Goal: Information Seeking & Learning: Compare options

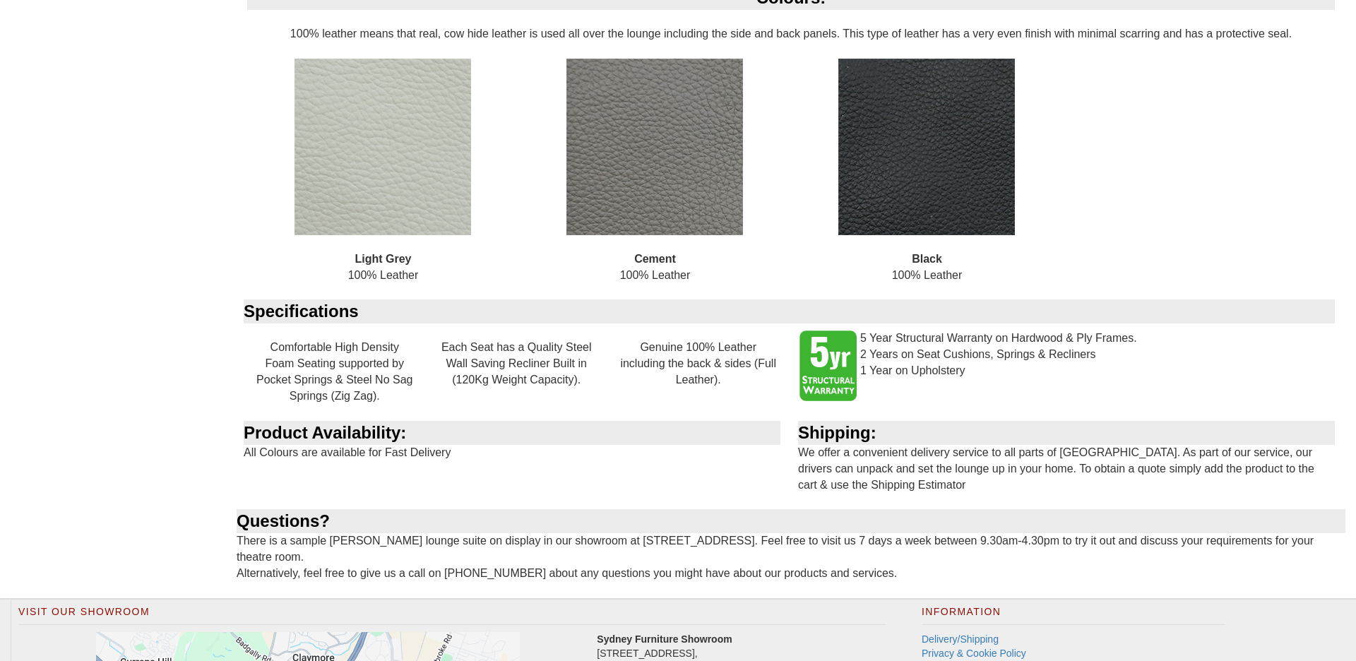
scroll to position [1325, 0]
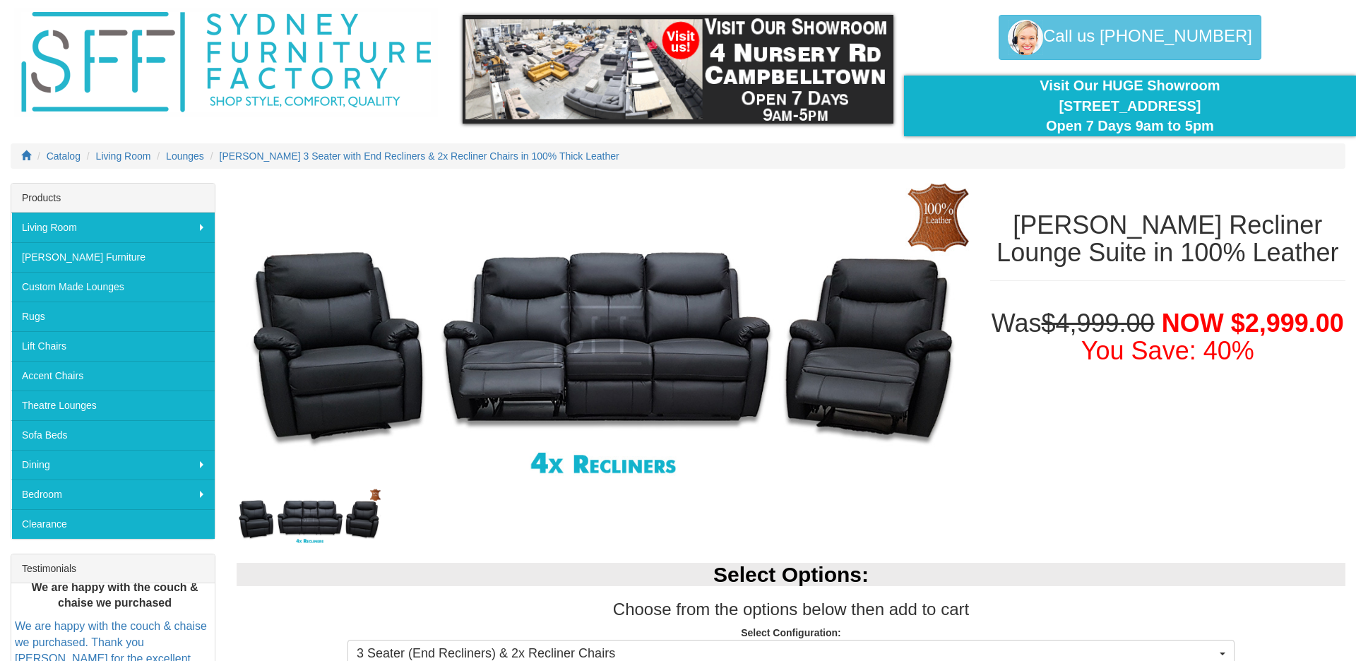
scroll to position [0, 0]
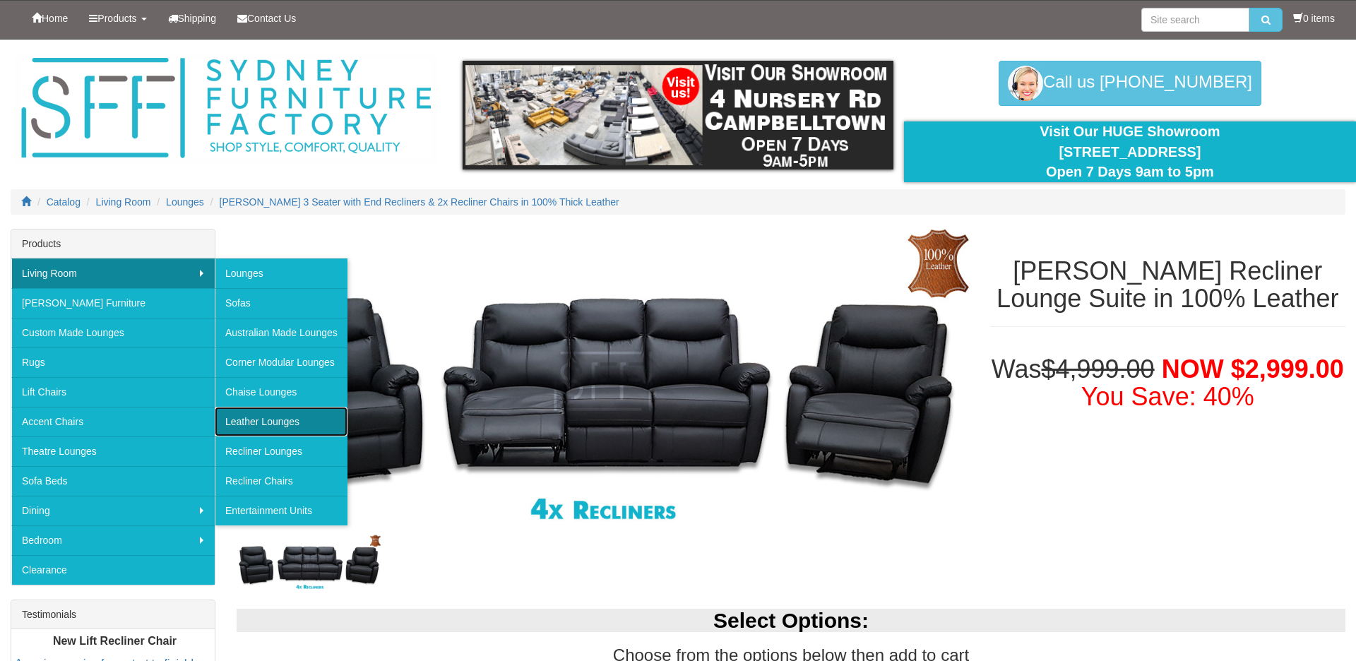
click at [244, 419] on link "Leather Lounges" at bounding box center [281, 422] width 133 height 30
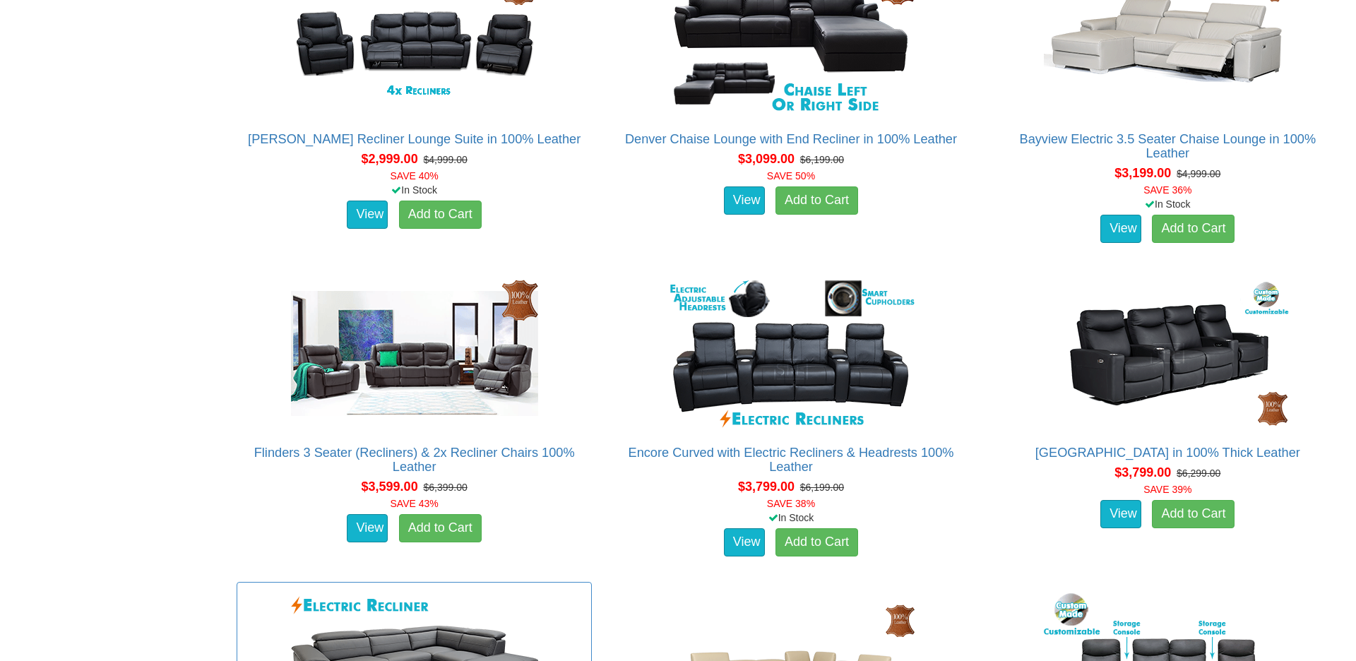
scroll to position [1277, 0]
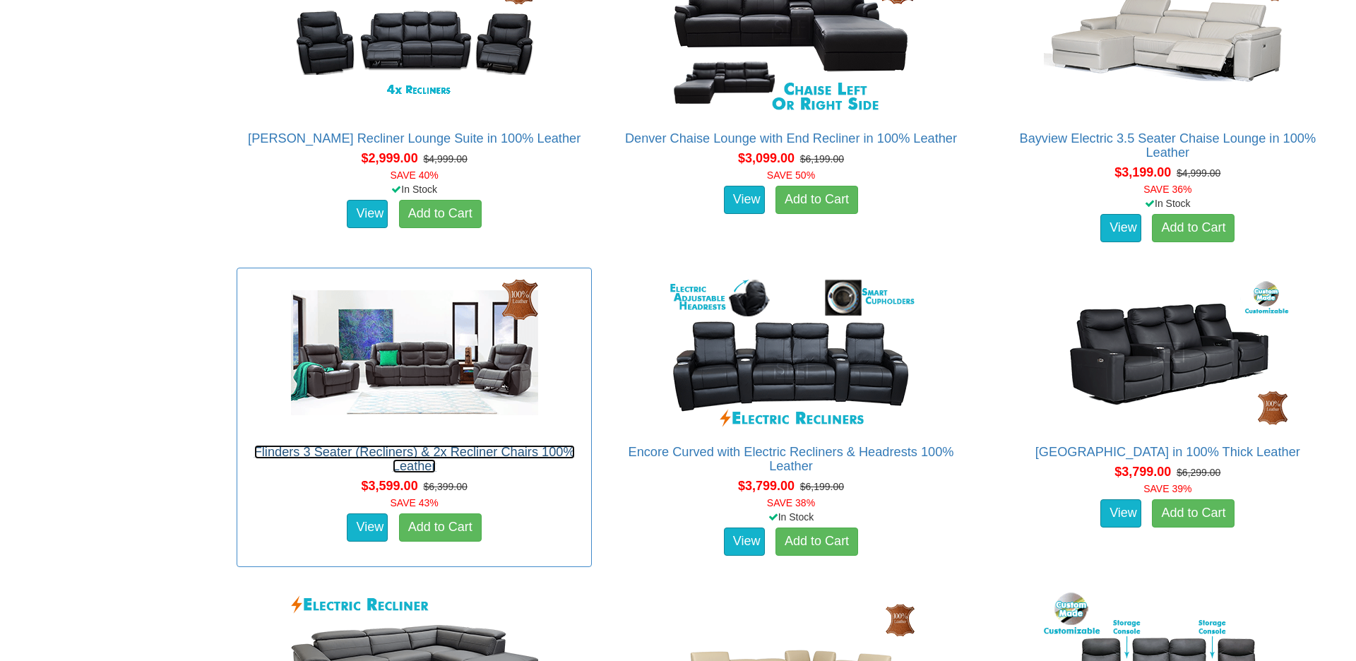
click at [408, 456] on link "Flinders 3 Seater (Recliners) & 2x Recliner Chairs 100% Leather" at bounding box center [414, 459] width 321 height 28
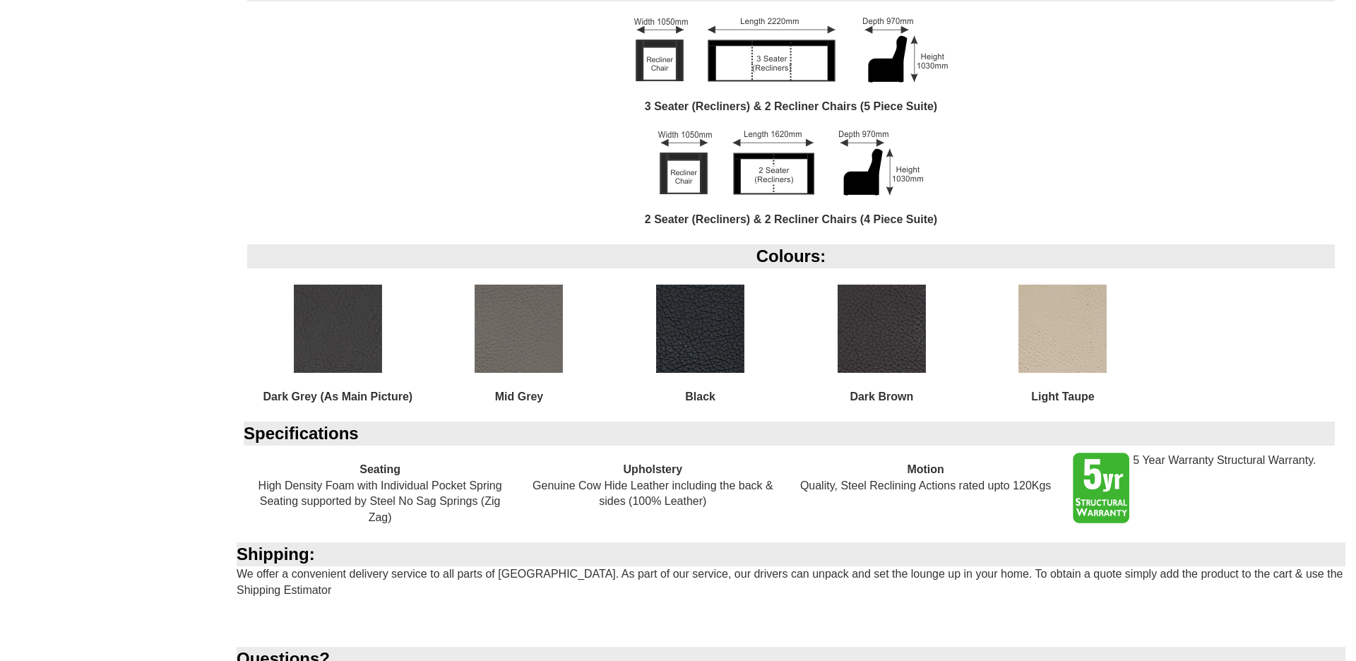
scroll to position [937, 0]
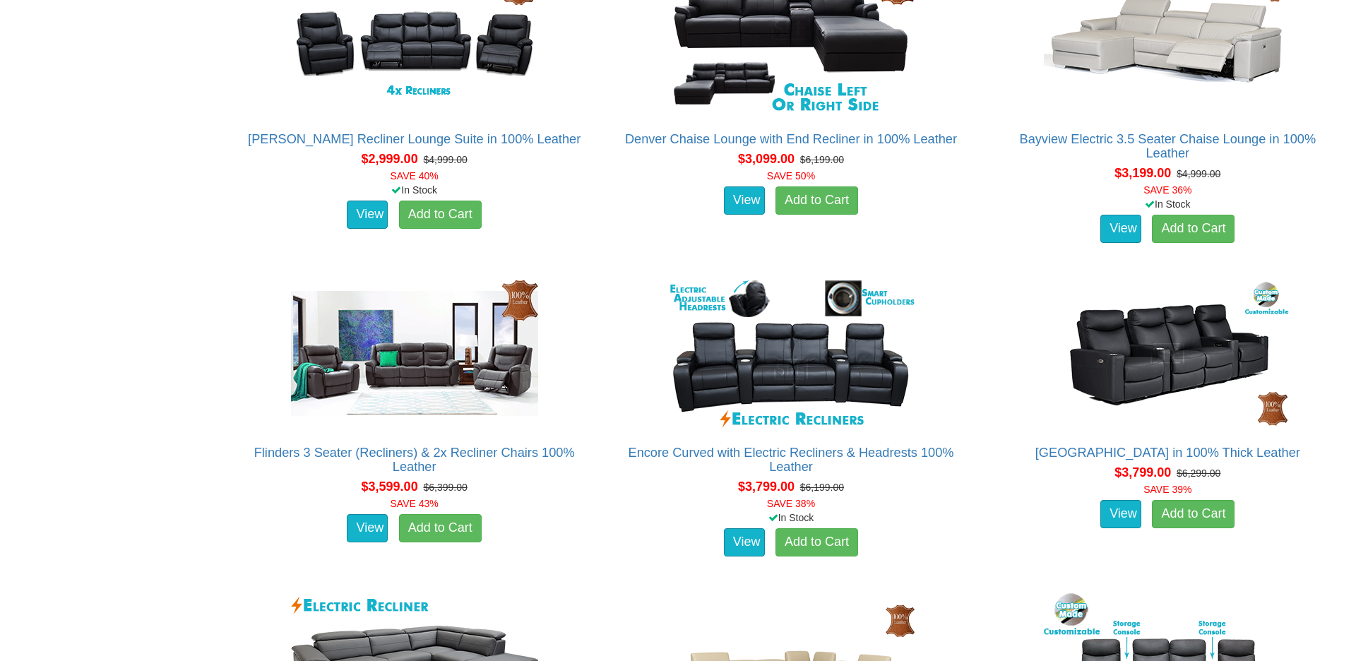
scroll to position [1277, 0]
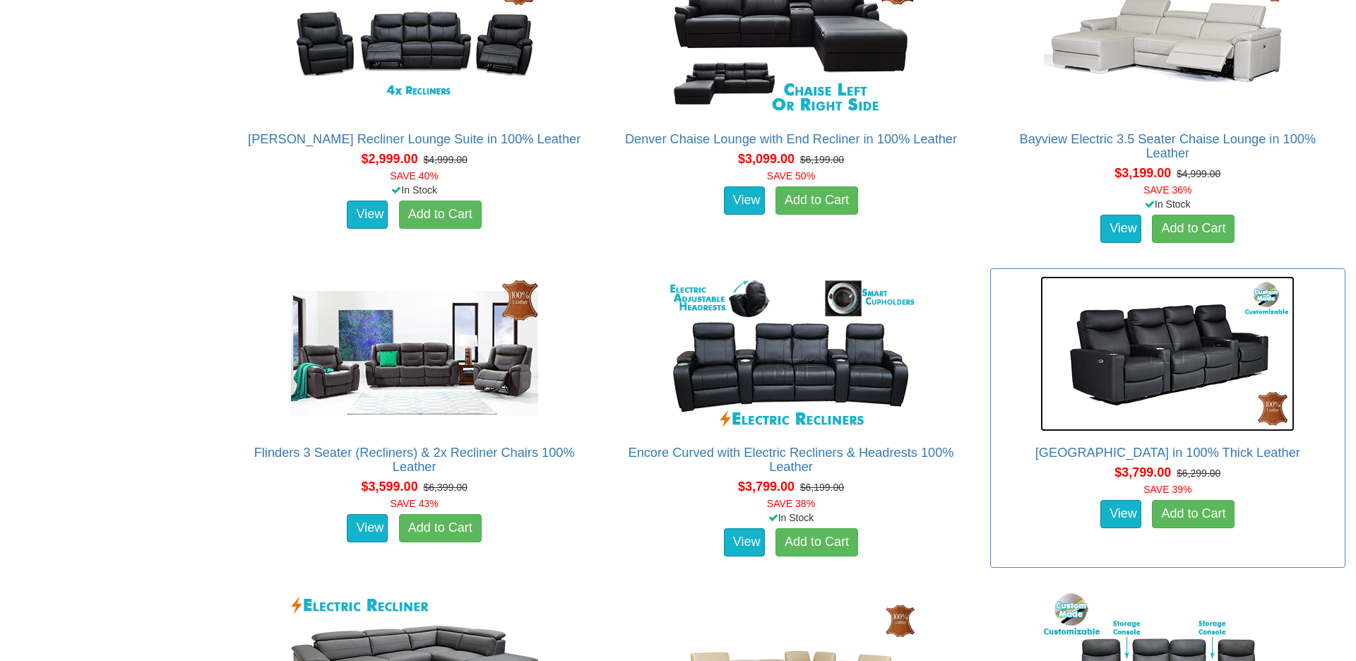
click at [1188, 370] on img at bounding box center [1168, 353] width 254 height 155
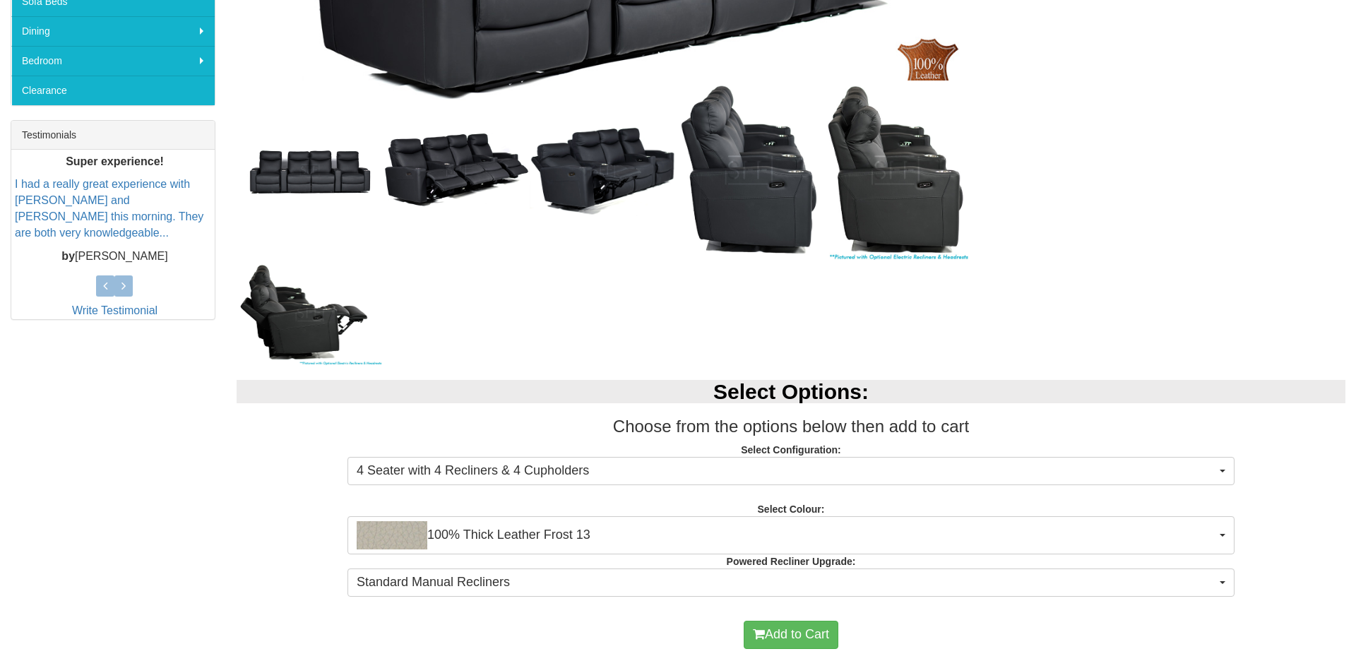
scroll to position [484, 0]
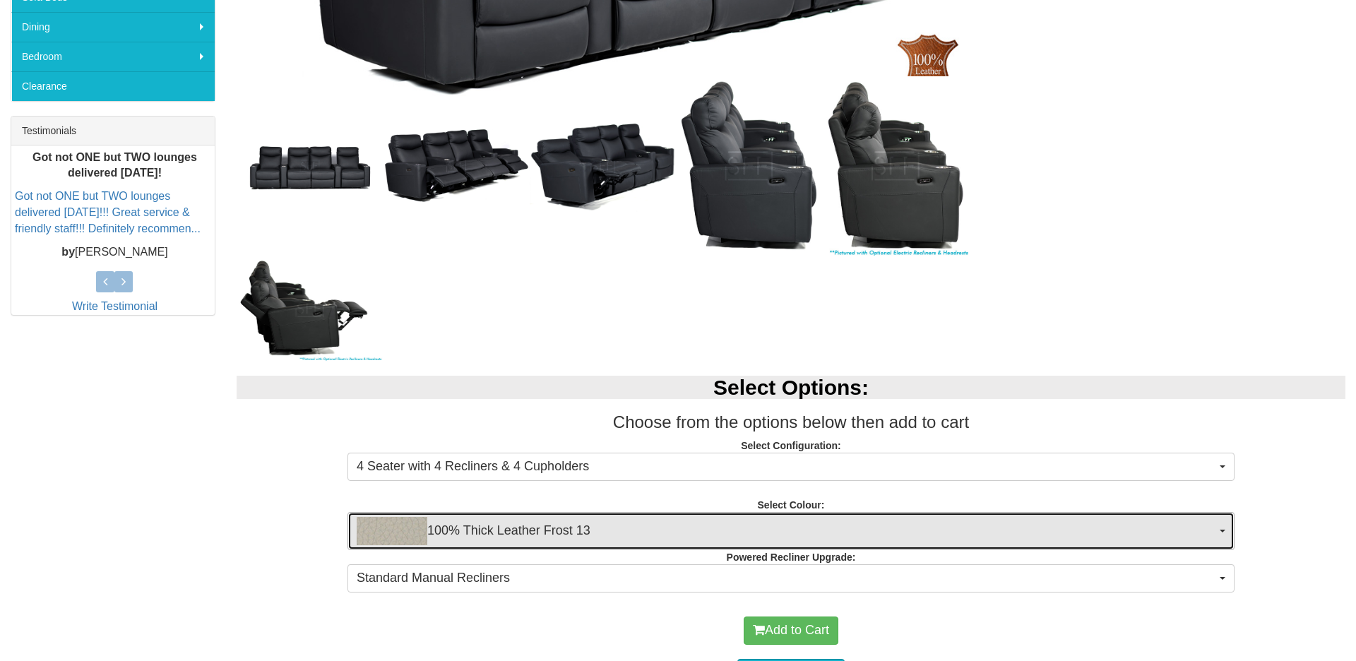
click at [1231, 531] on button "100% Thick Leather Frost 13" at bounding box center [791, 531] width 887 height 38
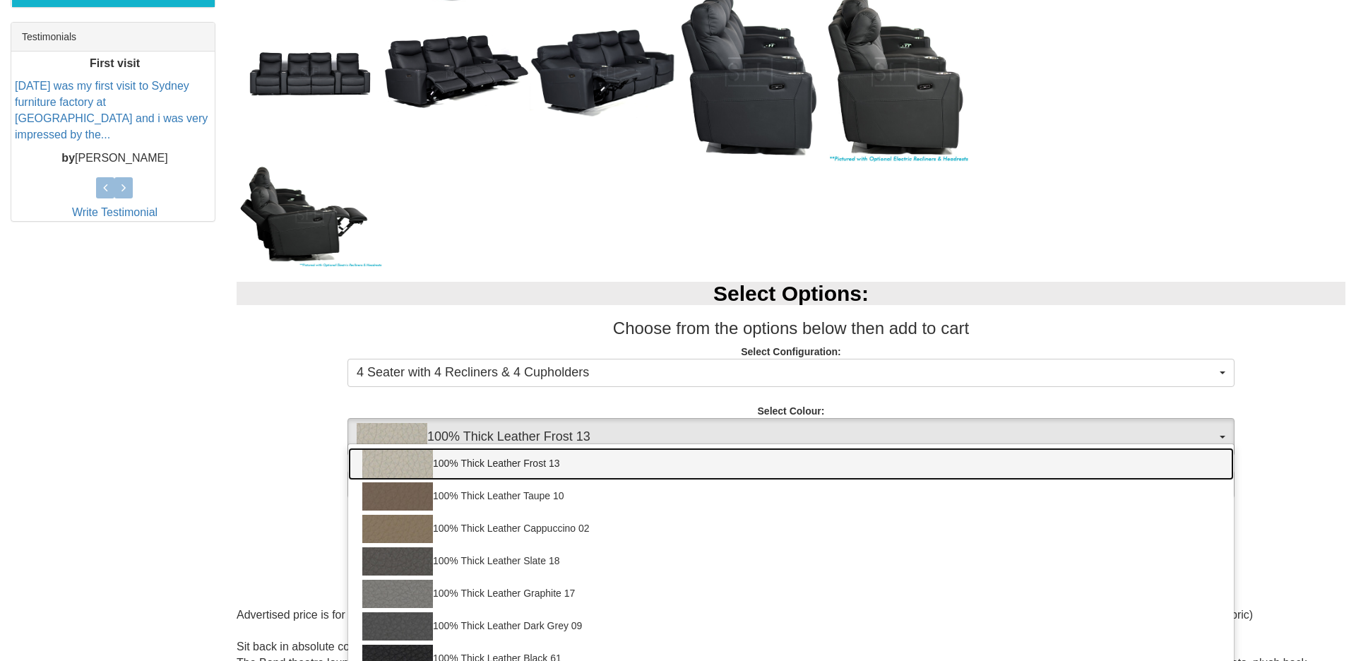
scroll to position [644, 0]
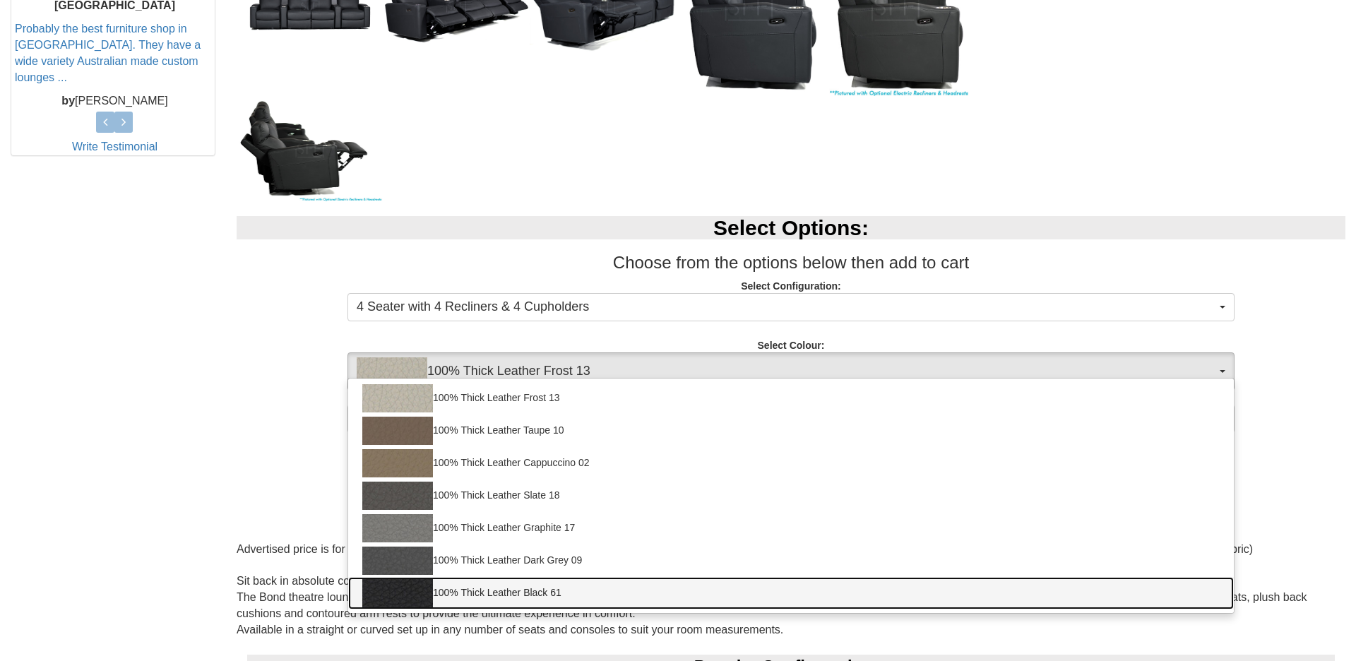
click at [881, 588] on link "100% Thick Leather Black 61" at bounding box center [791, 593] width 886 height 32
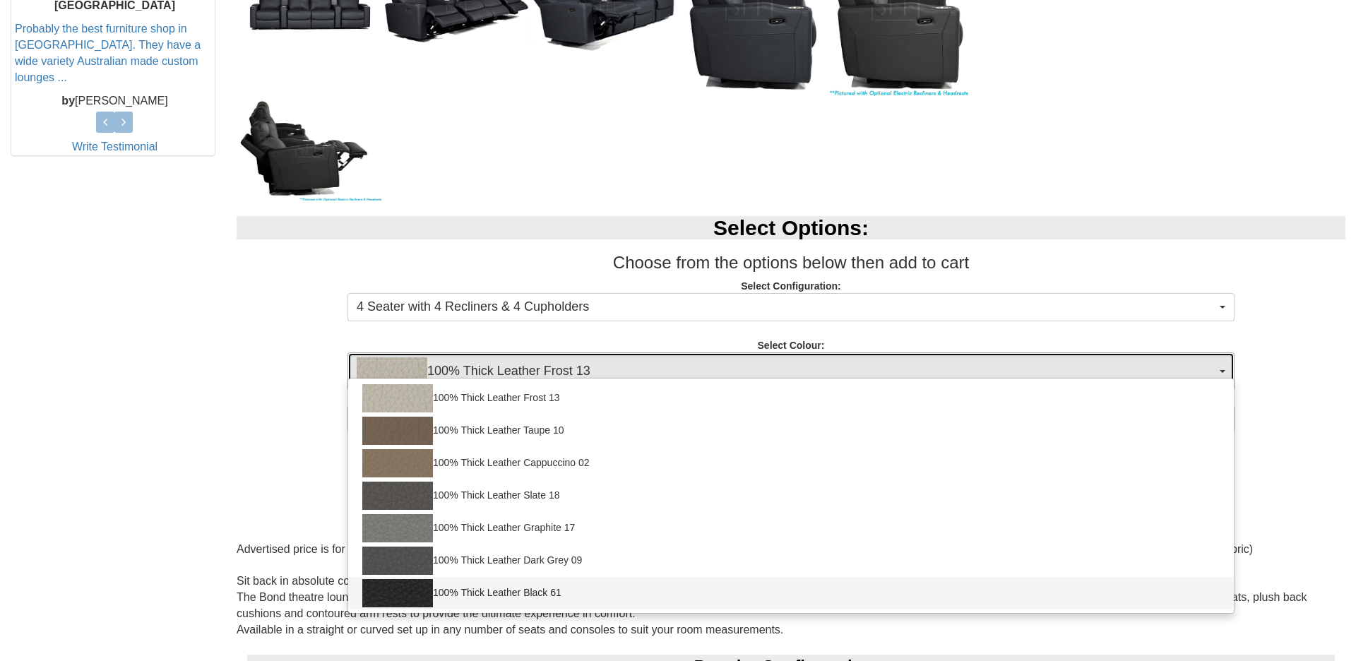
select select "1952"
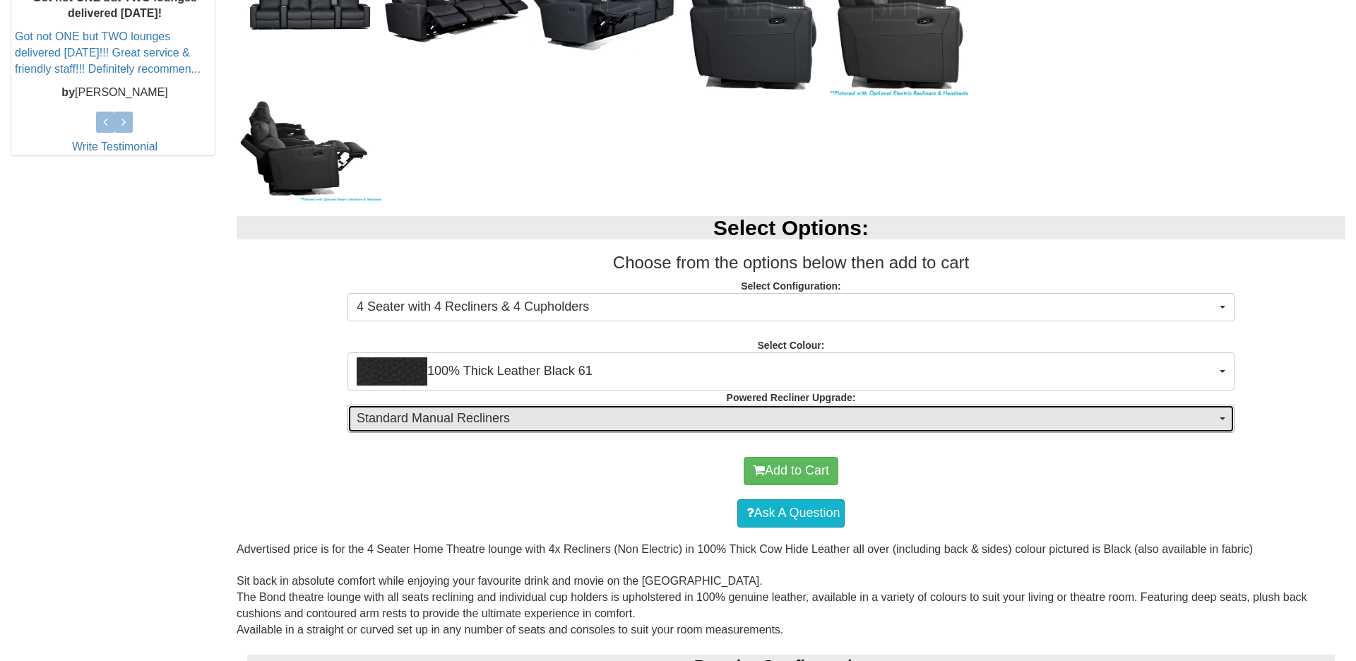
click at [1225, 414] on button "Standard Manual Recliners" at bounding box center [791, 419] width 887 height 28
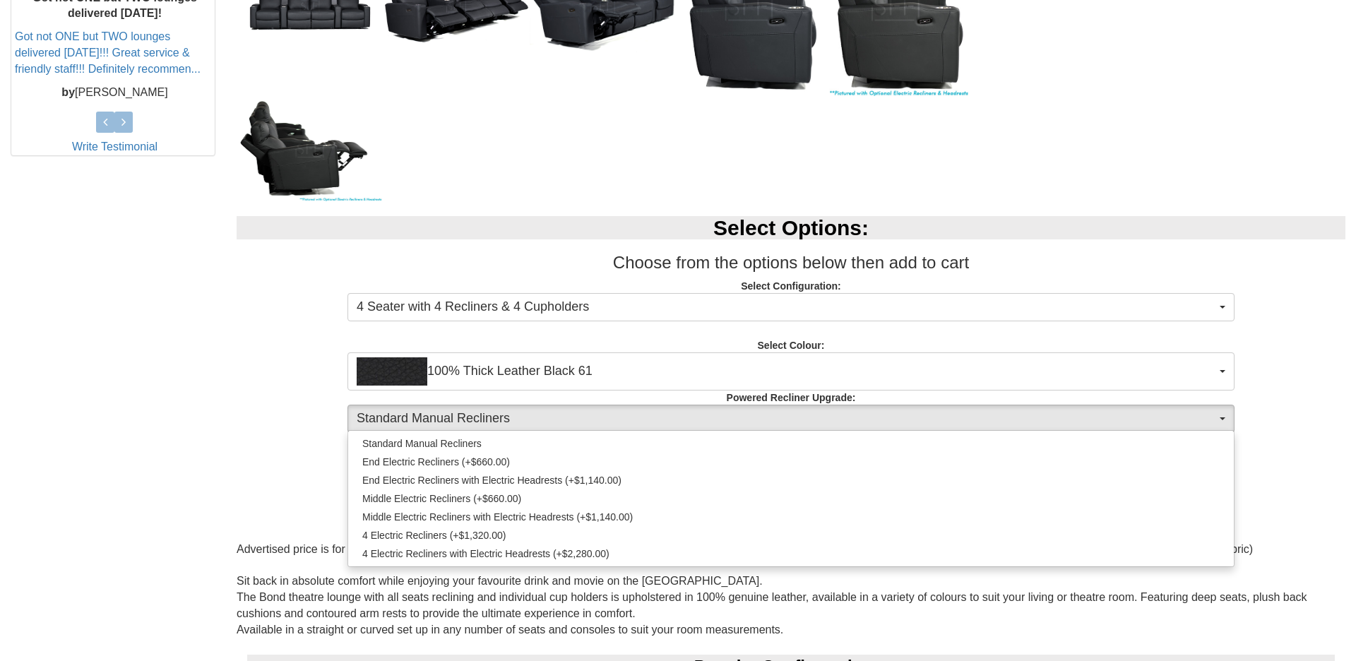
click at [249, 414] on div "Select Options: Choose from the options below then add to cart Select Configura…" at bounding box center [791, 322] width 1130 height 241
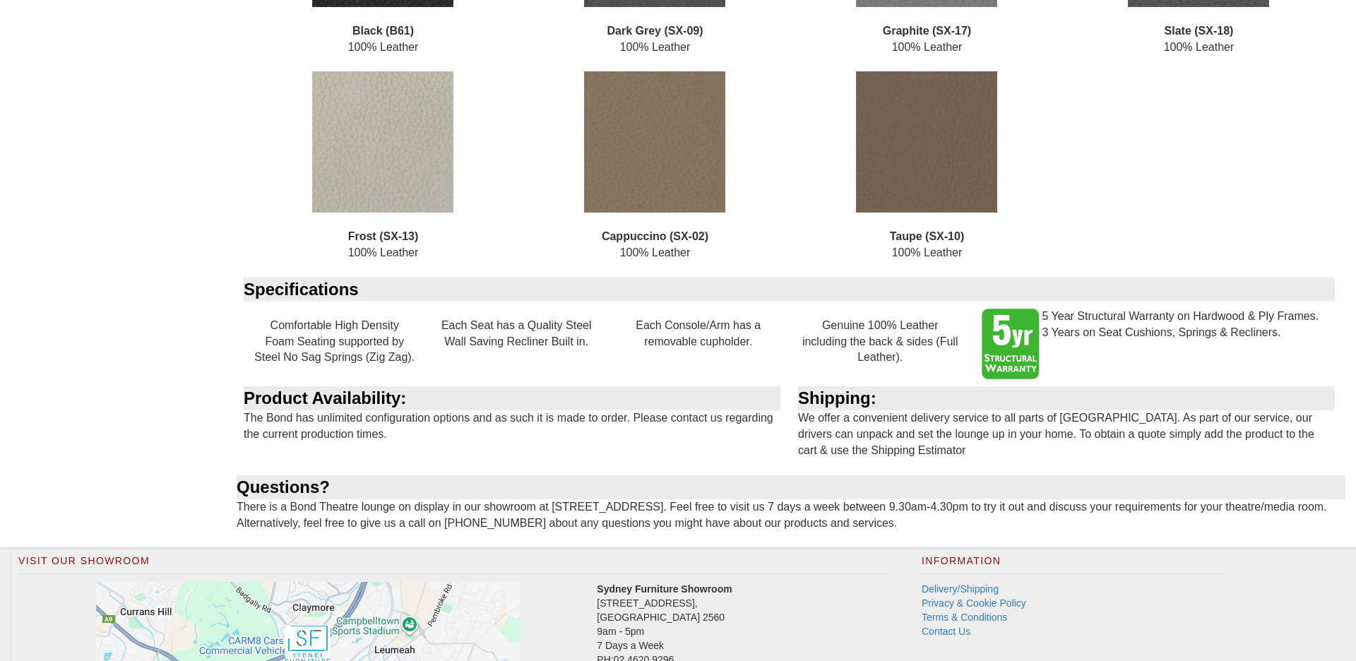
scroll to position [2506, 0]
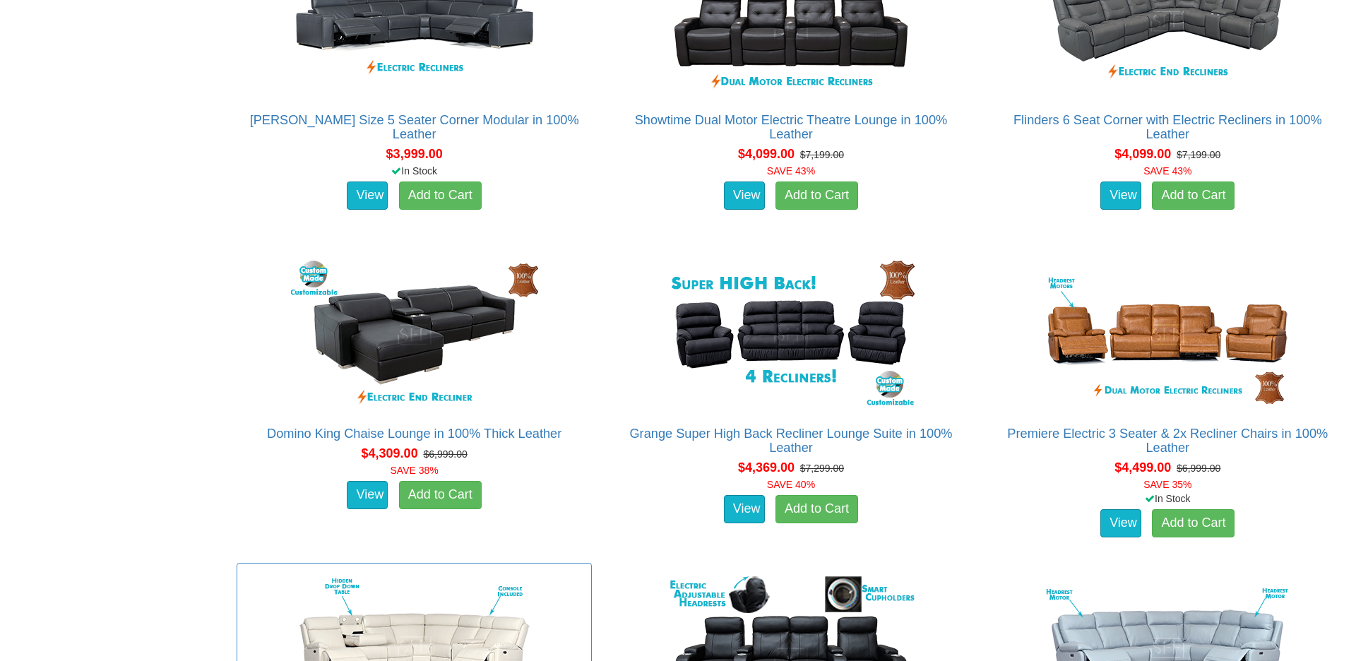
scroll to position [2256, 0]
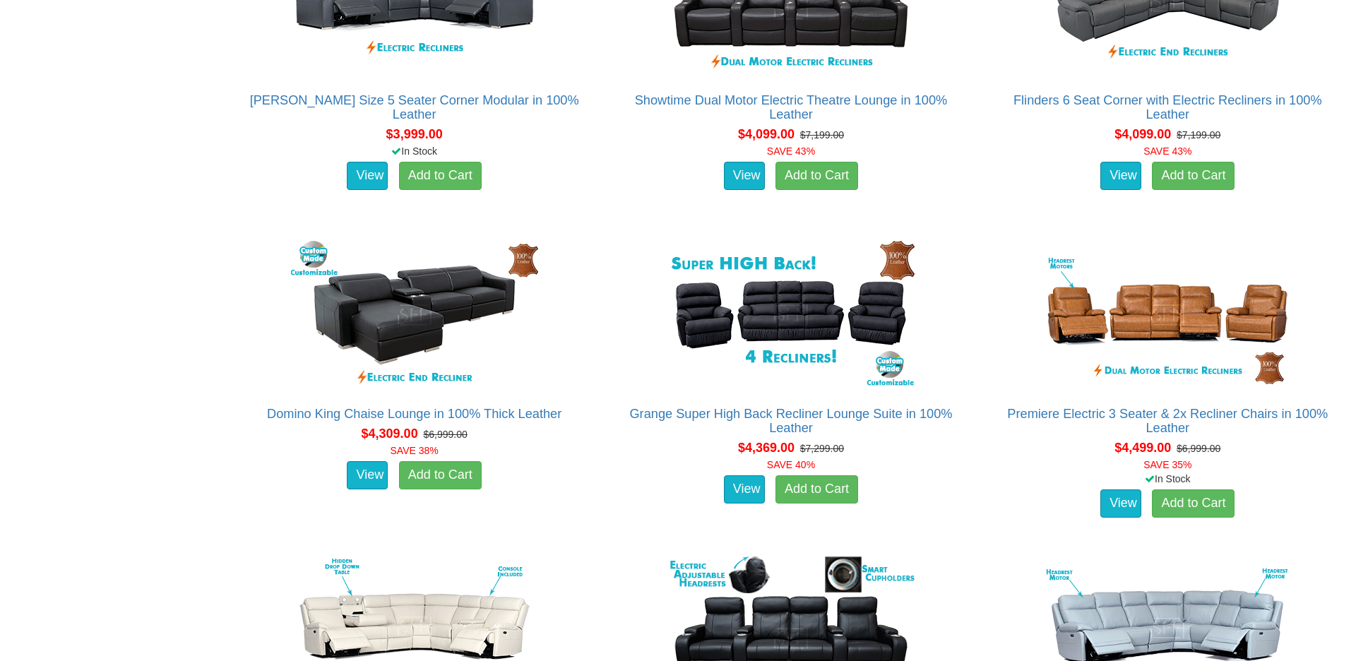
click at [167, 397] on div "Leather Lounges Even More Choice In Store! Visit [STREET_ADDRESS] Open 7 Days S…" at bounding box center [678, 534] width 1356 height 5123
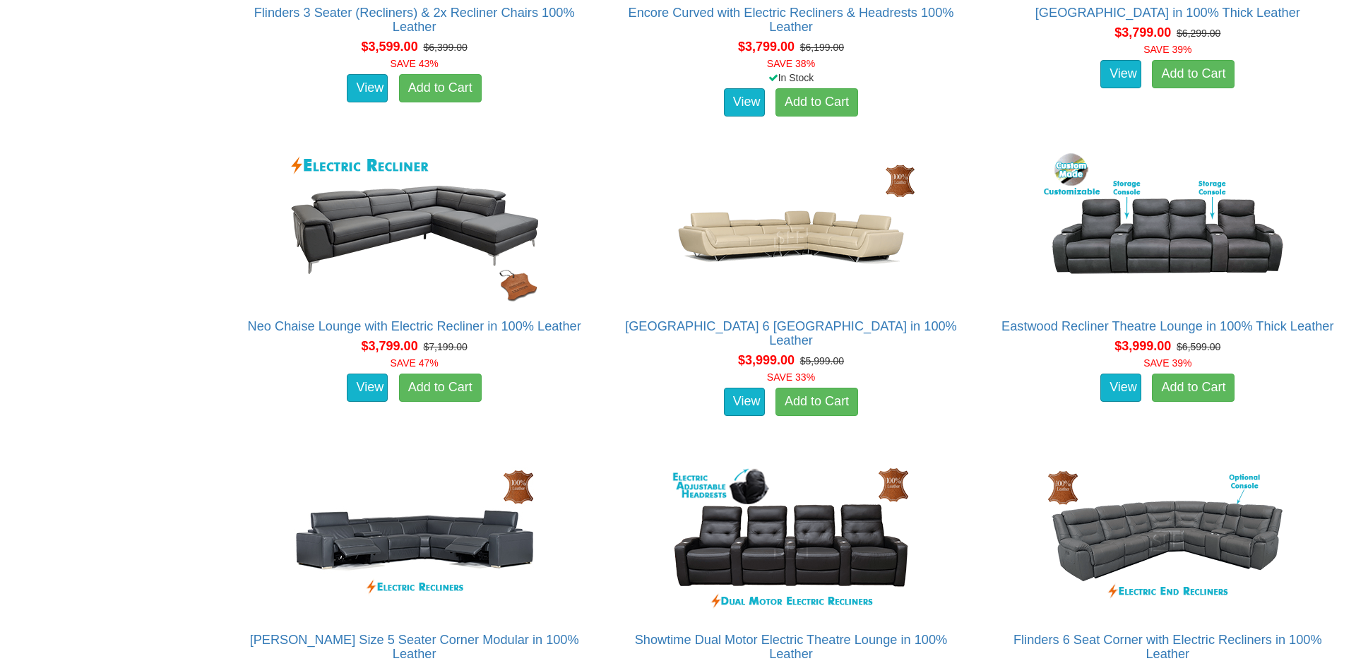
scroll to position [1722, 0]
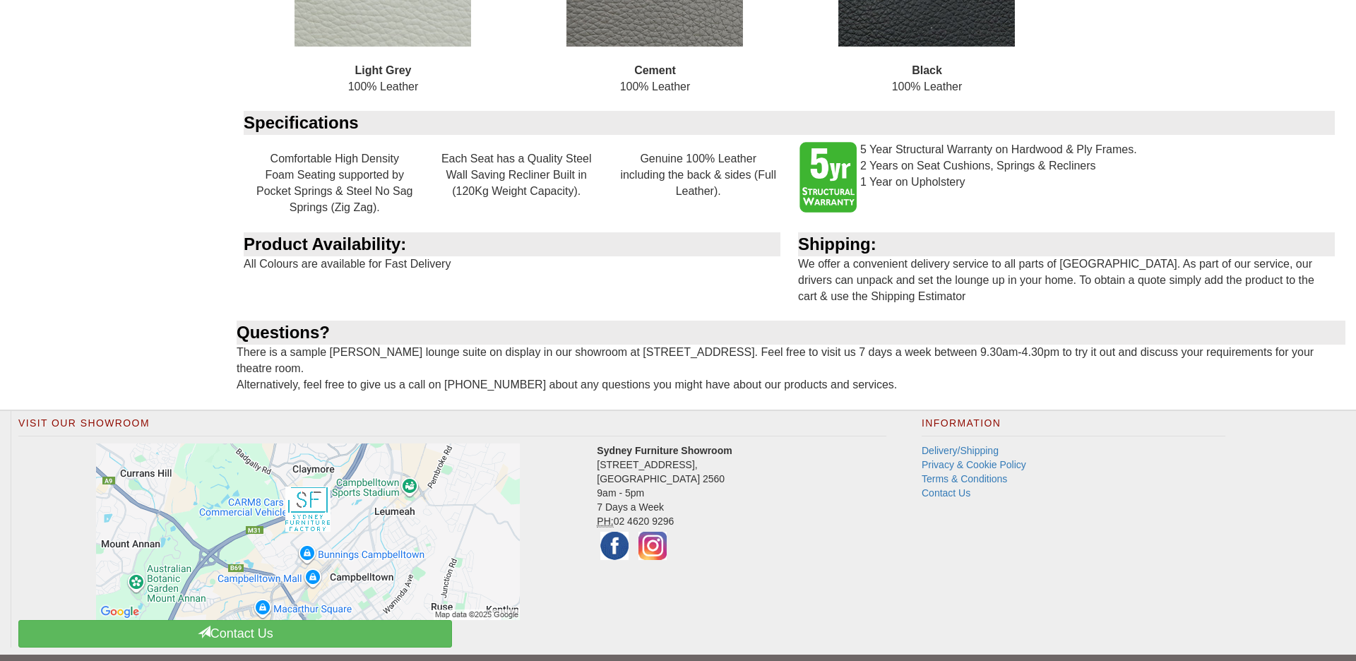
scroll to position [1524, 0]
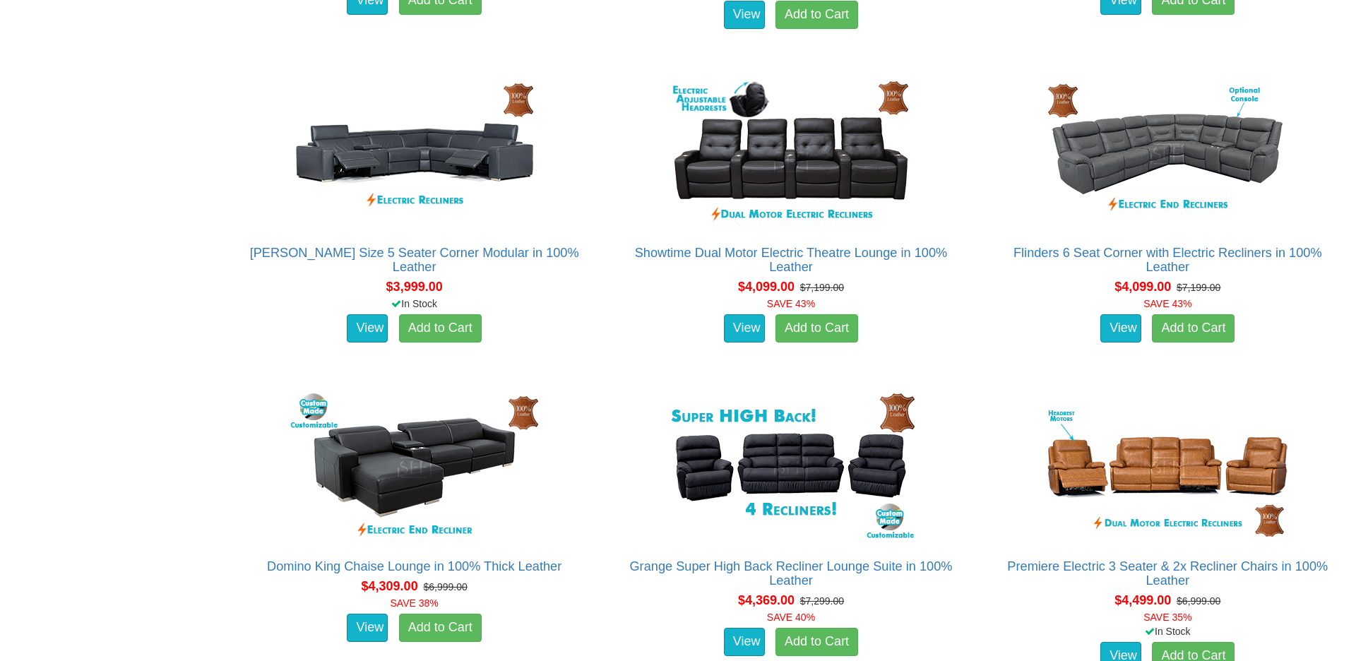
scroll to position [2121, 0]
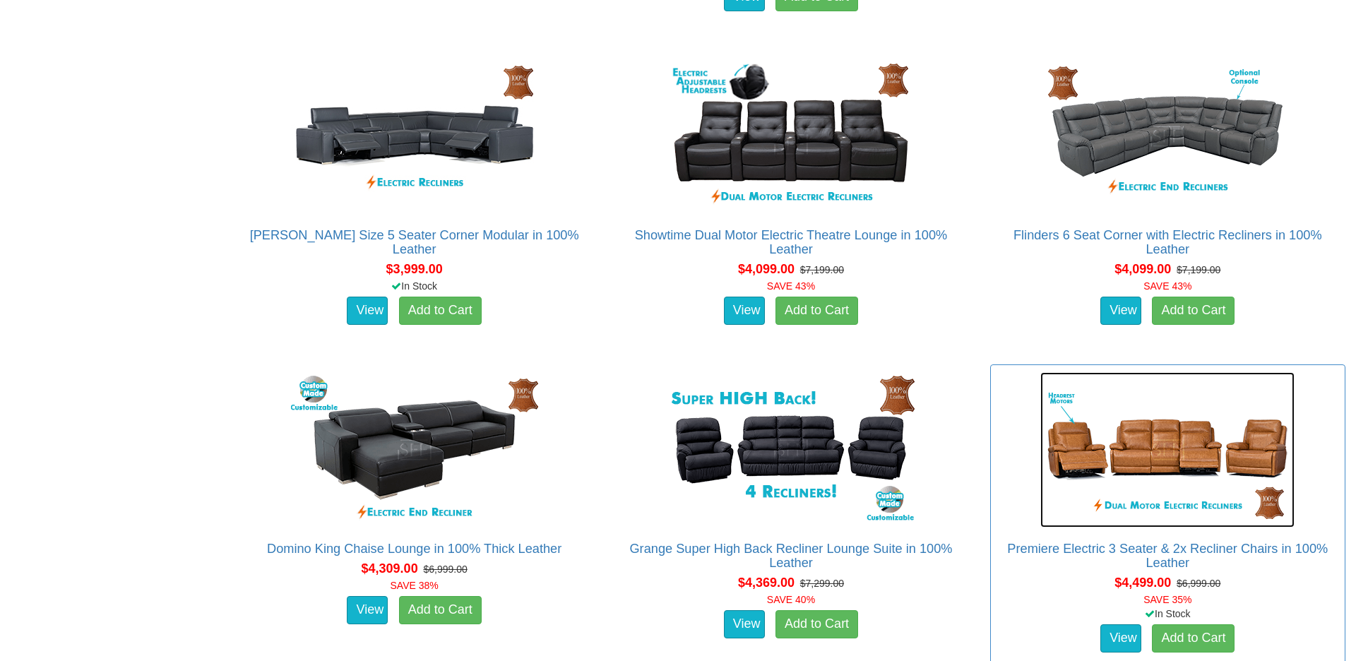
click at [1159, 469] on img at bounding box center [1168, 449] width 254 height 155
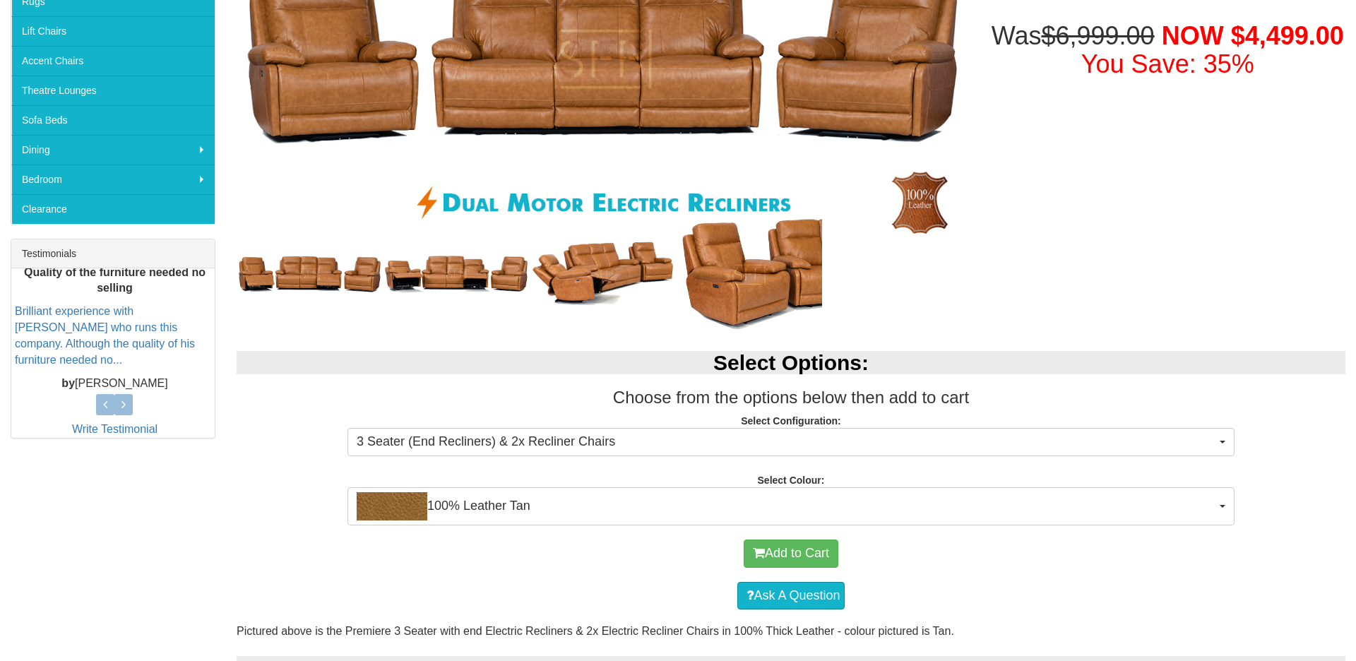
scroll to position [388, 0]
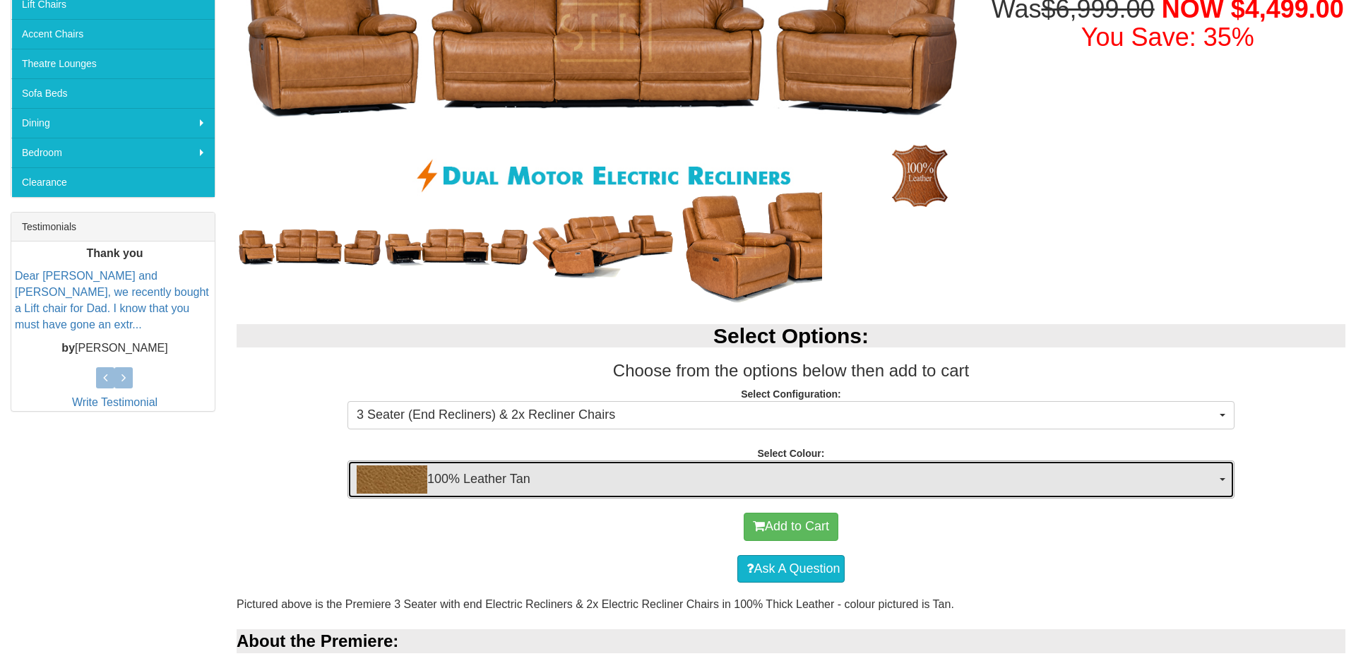
click at [1227, 483] on button "100% Leather Tan" at bounding box center [791, 480] width 887 height 38
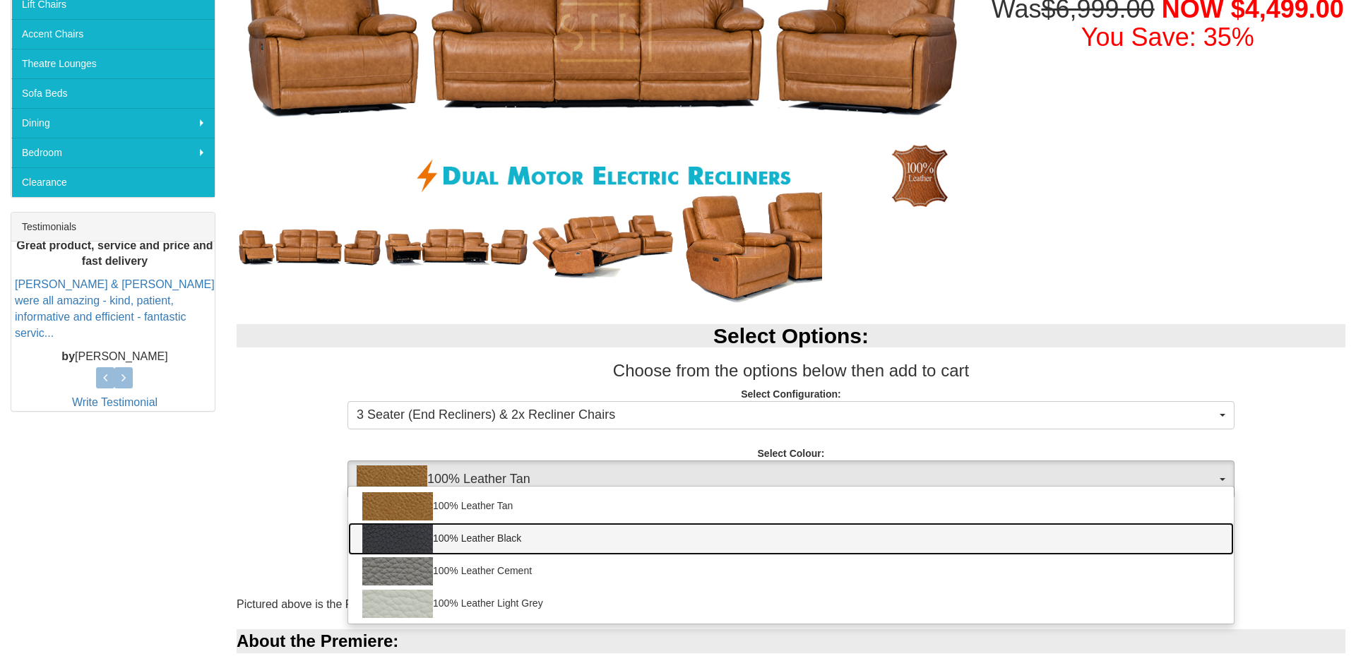
click at [1227, 552] on link "100% Leather Black" at bounding box center [791, 539] width 886 height 32
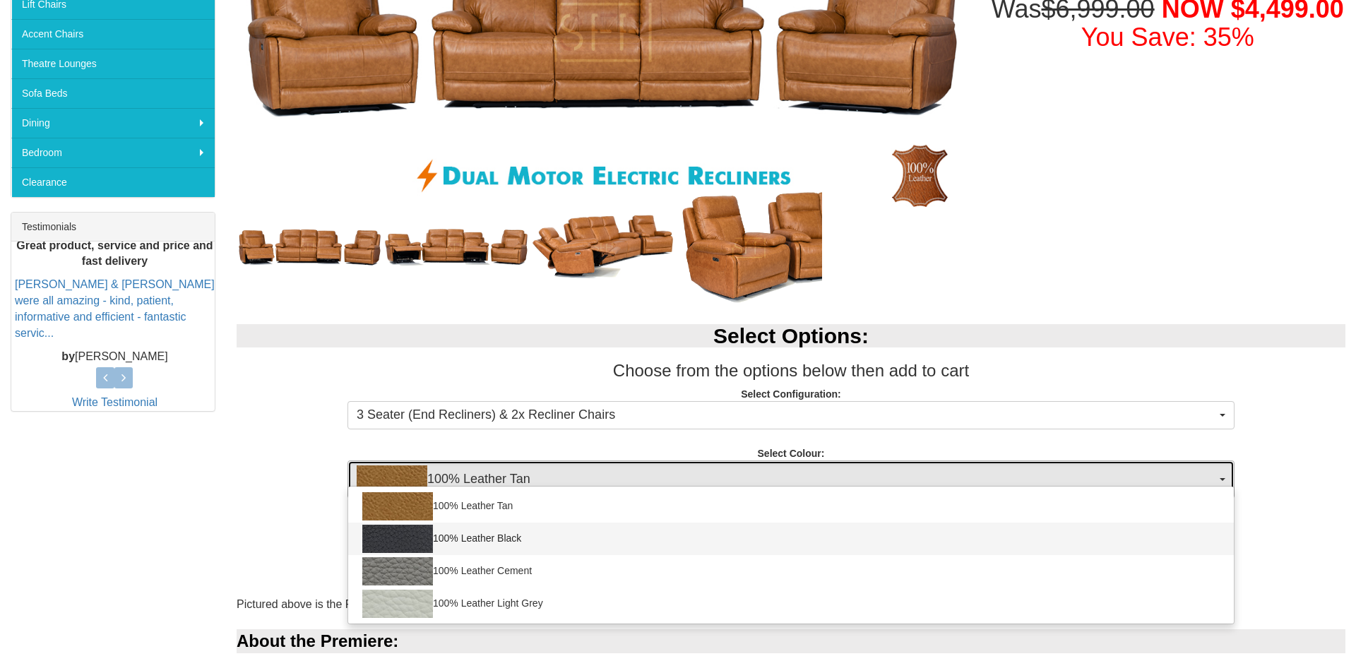
select select "1145"
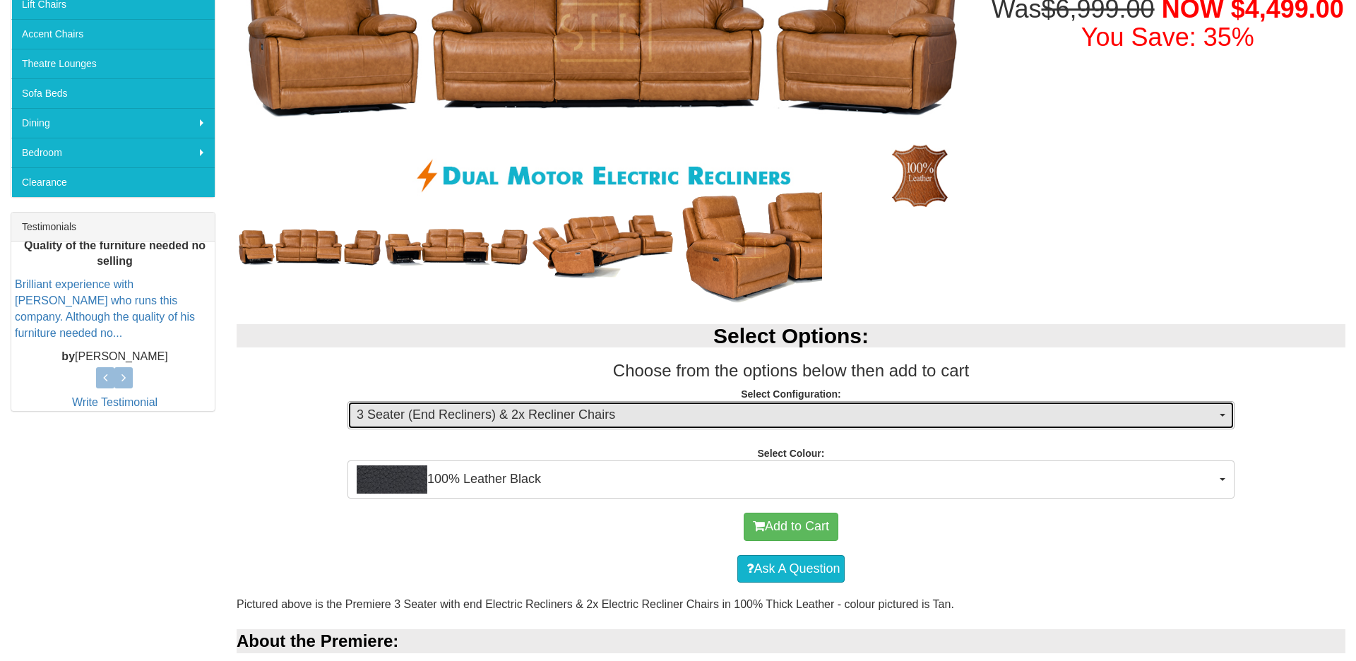
click at [1227, 422] on button "3 Seater (End Recliners) & 2x Recliner Chairs" at bounding box center [791, 415] width 887 height 28
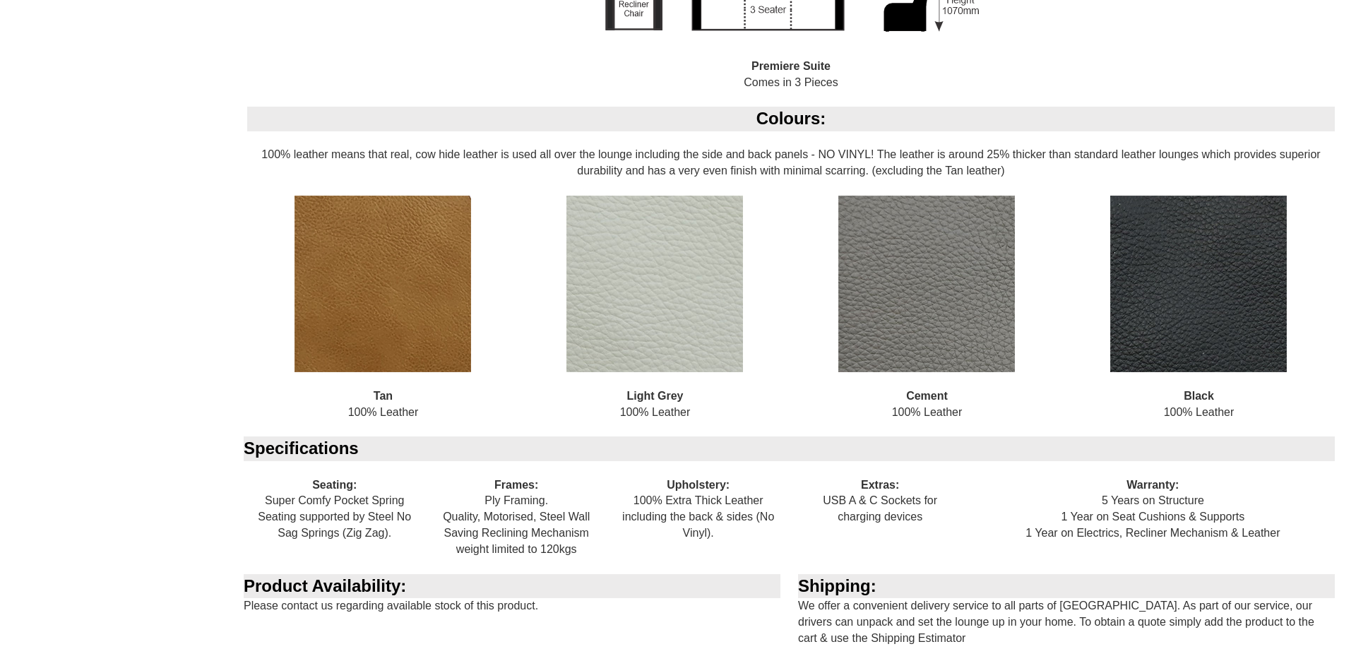
scroll to position [1384, 0]
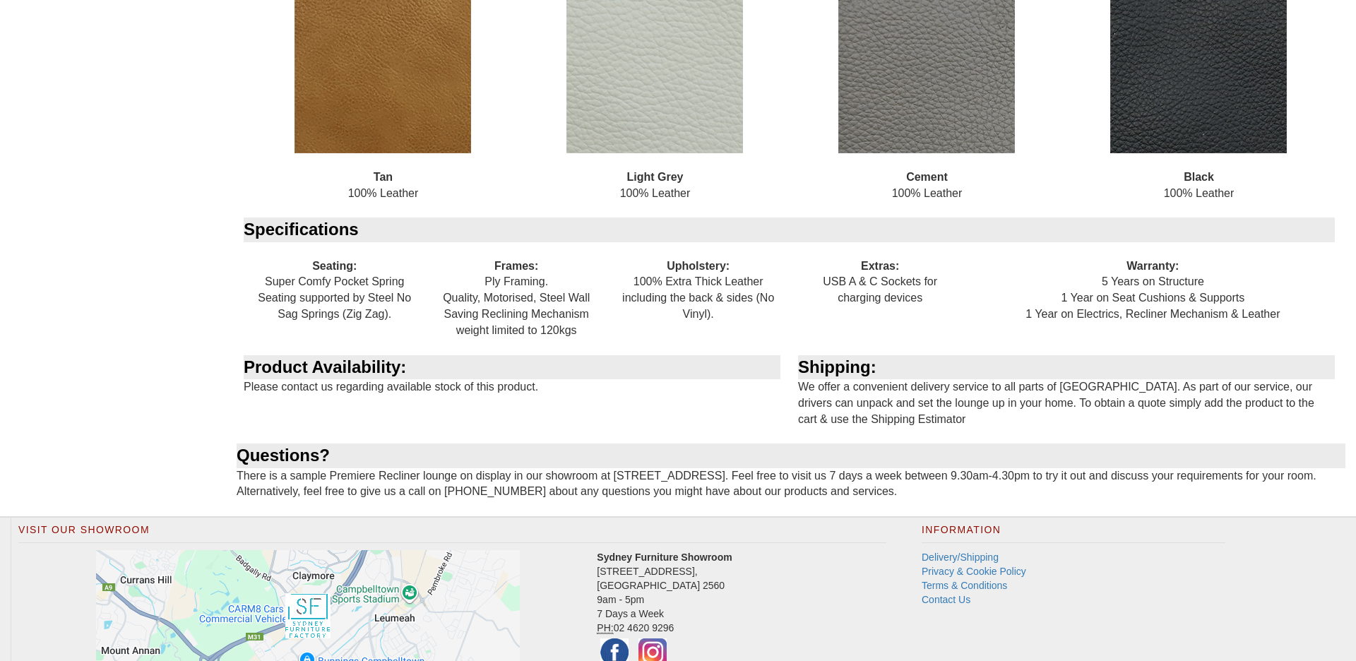
scroll to position [1548, 0]
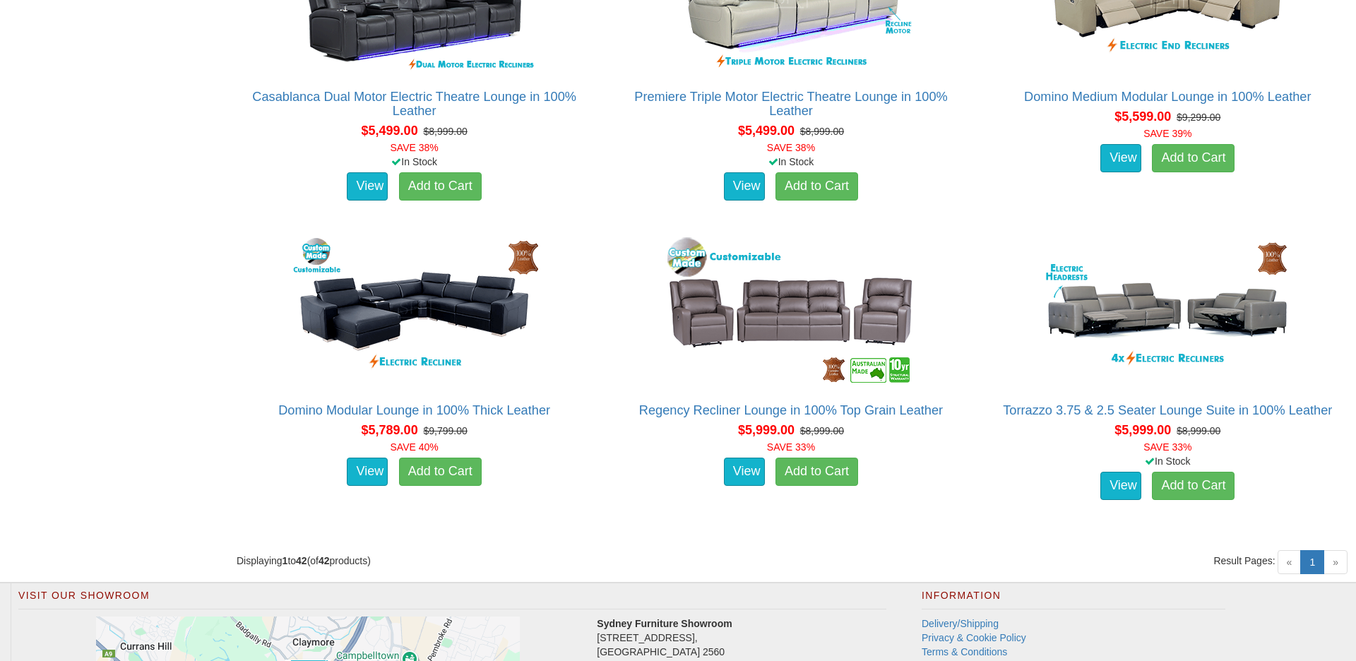
scroll to position [4780, 0]
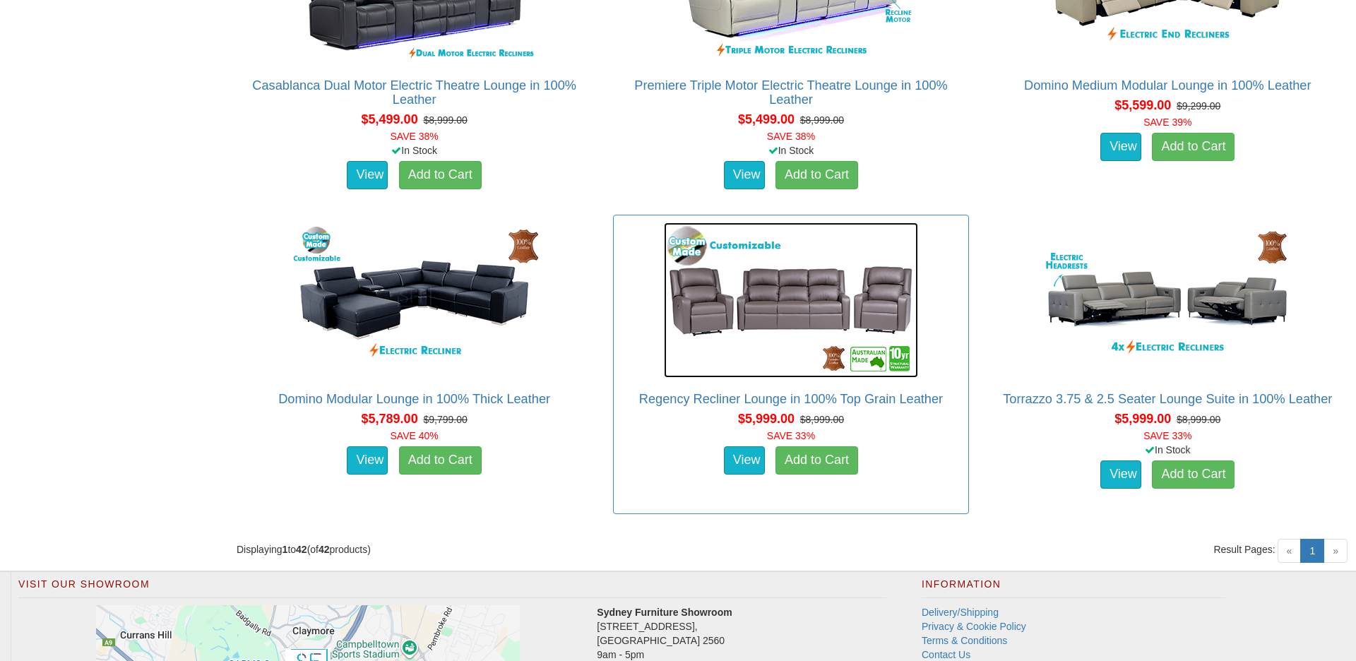
click at [798, 303] on img at bounding box center [791, 300] width 254 height 155
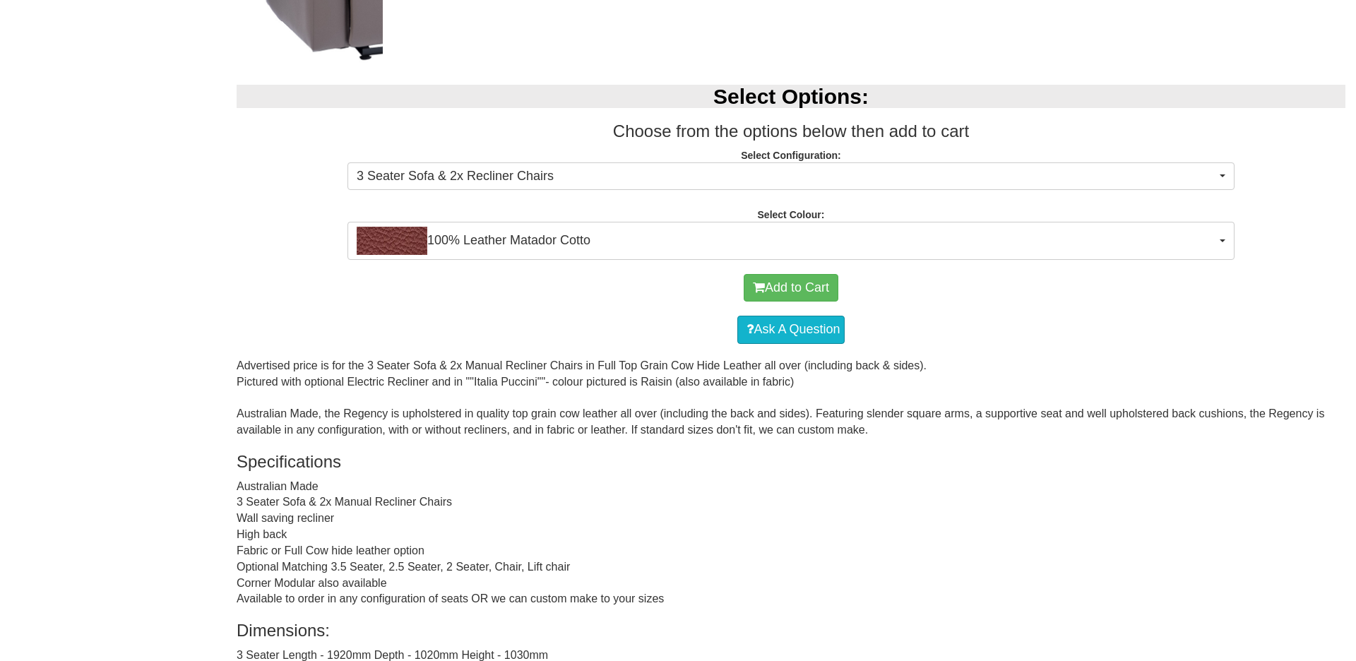
scroll to position [844, 0]
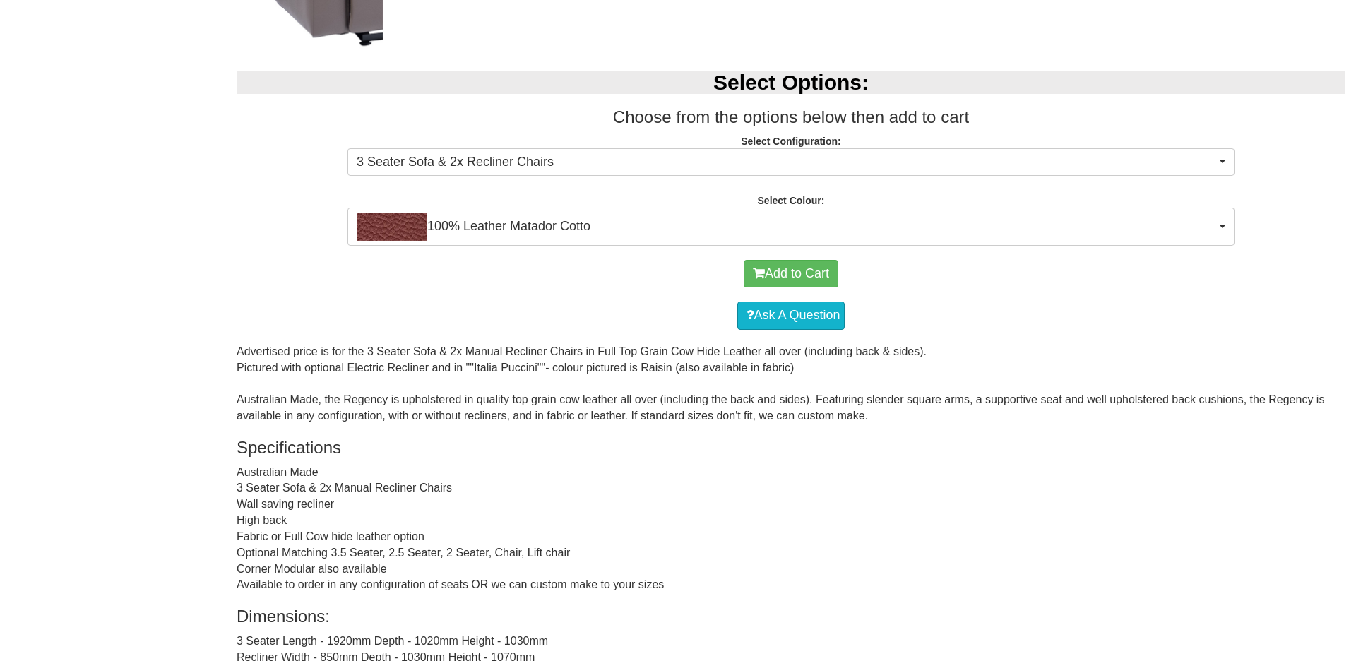
click at [211, 511] on div "Regency Recliner Lounge in 100% Top Grain Leather Was $8,999.00 NOW $5,999.00 Y…" at bounding box center [678, 158] width 1356 height 1546
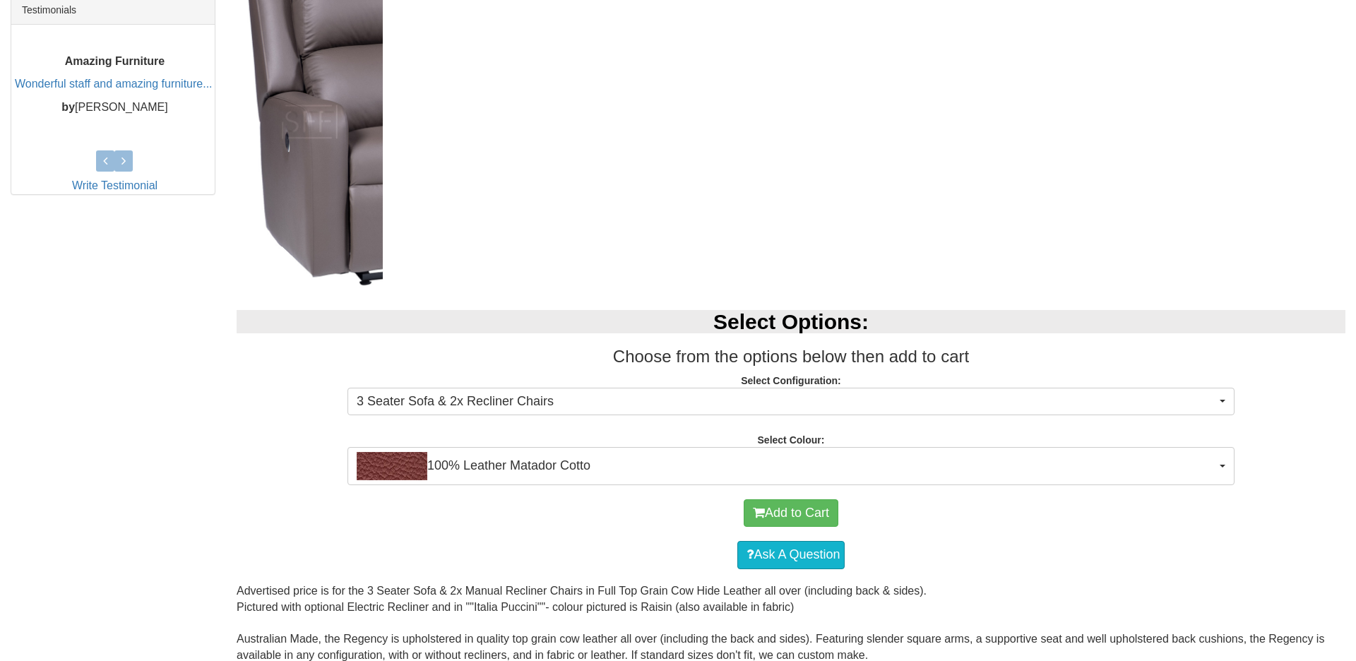
scroll to position [620, 0]
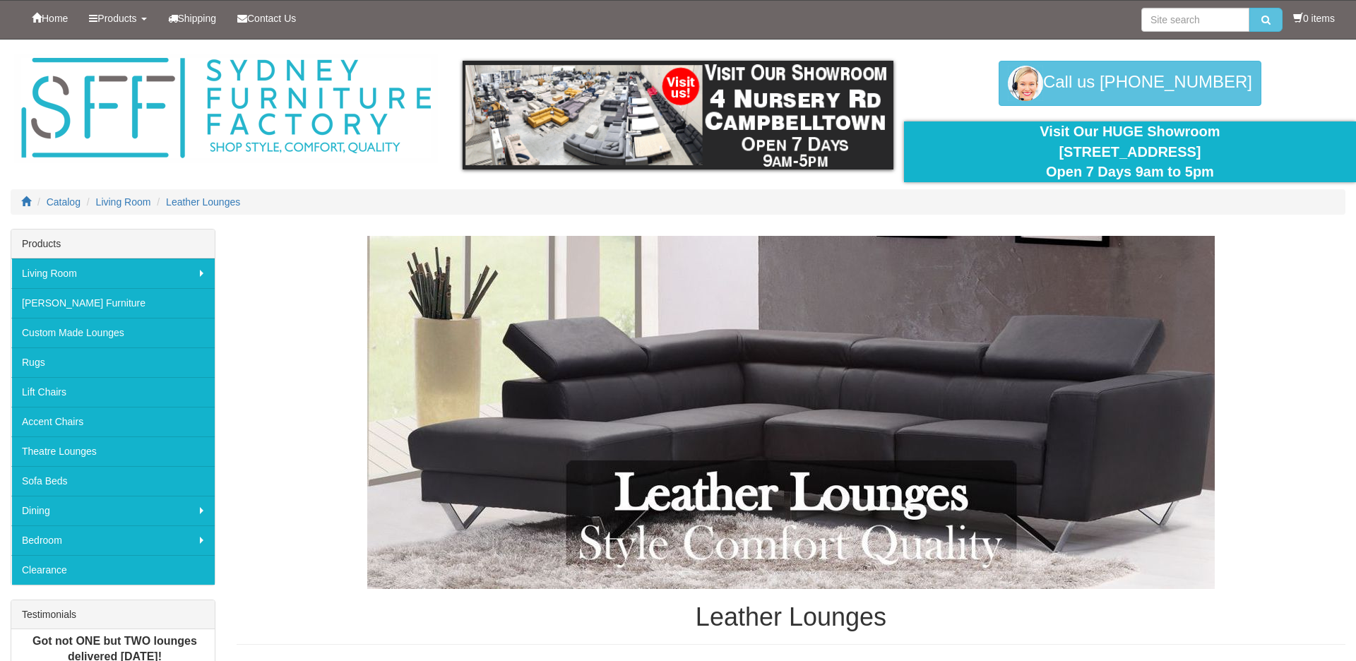
scroll to position [4780, 0]
